Goal: Find specific page/section: Find specific page/section

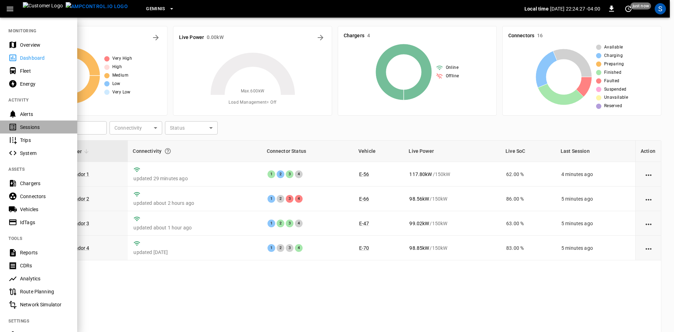
click at [39, 126] on div "Sessions" at bounding box center [44, 127] width 49 height 7
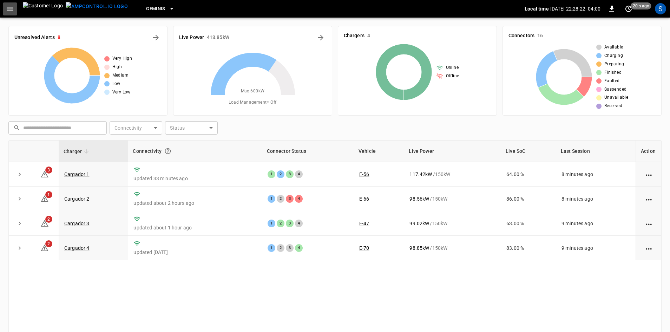
click at [11, 8] on icon "button" at bounding box center [10, 9] width 7 height 5
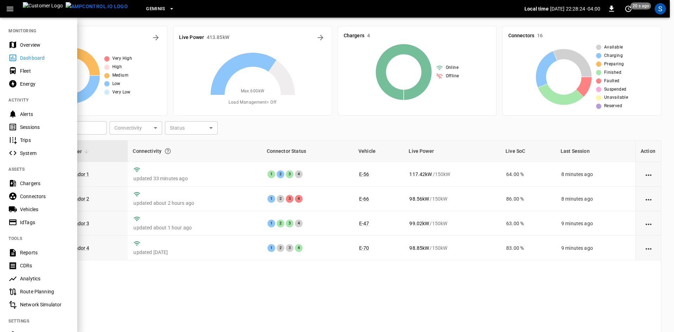
drag, startPoint x: 40, startPoint y: 126, endPoint x: 64, endPoint y: 150, distance: 33.5
click at [40, 126] on div "Sessions" at bounding box center [44, 127] width 49 height 7
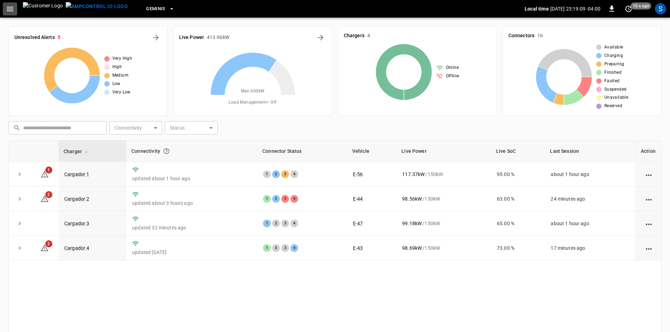
click at [10, 9] on icon "button" at bounding box center [10, 9] width 7 height 5
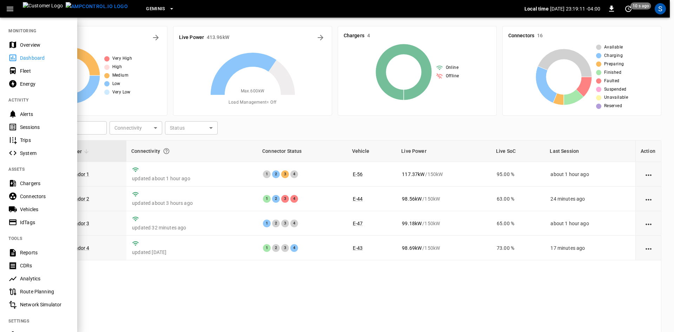
click at [37, 127] on div "Sessions" at bounding box center [44, 127] width 49 height 7
